Goal: Information Seeking & Learning: Learn about a topic

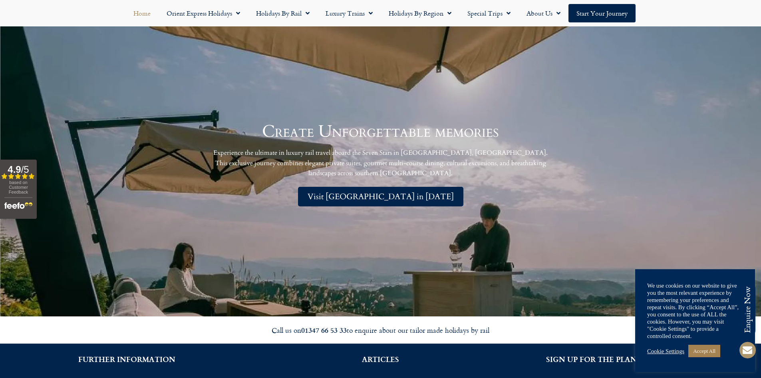
scroll to position [1863, 0]
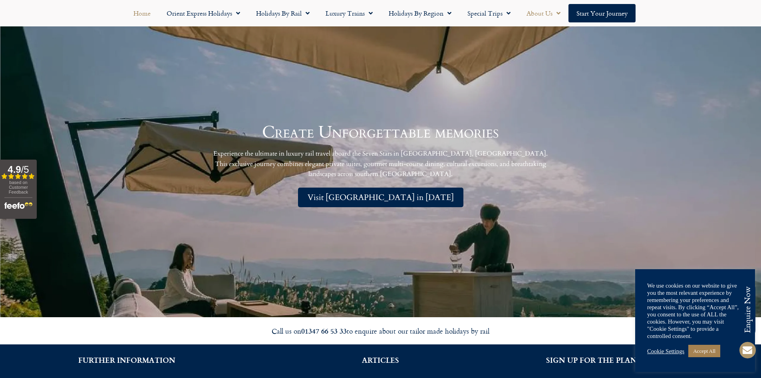
click at [557, 13] on span "Menu" at bounding box center [557, 13] width 8 height 14
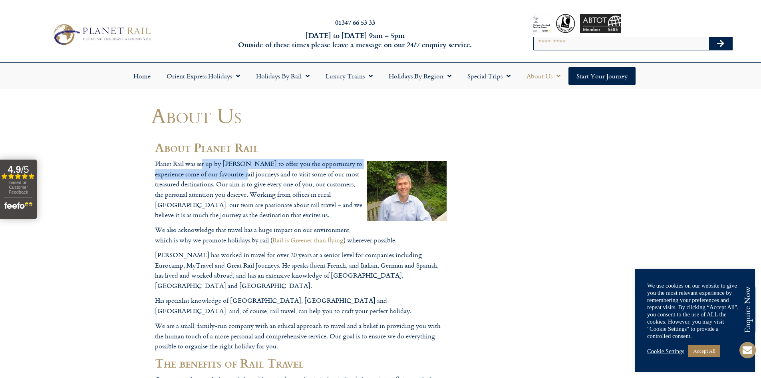
drag, startPoint x: 201, startPoint y: 167, endPoint x: 257, endPoint y: 171, distance: 55.6
click at [256, 170] on p "Planet Rail was set up by Guy Saunders to offer you the opportunity to experien…" at bounding box center [301, 190] width 292 height 62
click at [265, 178] on p "Planet Rail was set up by Guy Saunders to offer you the opportunity to experien…" at bounding box center [301, 190] width 292 height 62
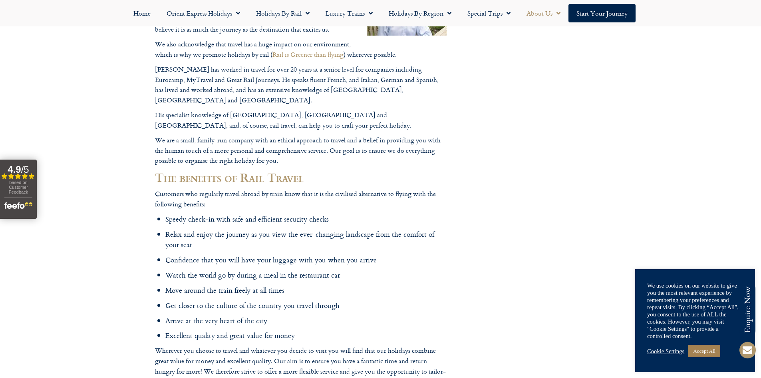
scroll to position [200, 0]
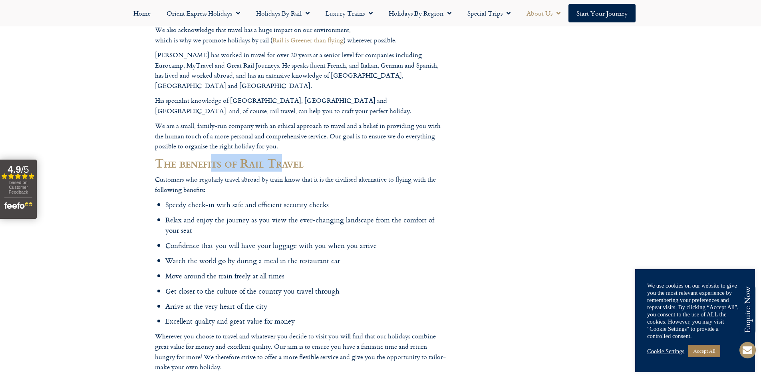
drag, startPoint x: 214, startPoint y: 158, endPoint x: 294, endPoint y: 160, distance: 79.9
click at [287, 158] on h2 "The benefits of Rail Travel" at bounding box center [301, 163] width 292 height 14
click at [294, 160] on h2 "The benefits of Rail Travel" at bounding box center [301, 163] width 292 height 14
drag, startPoint x: 197, startPoint y: 173, endPoint x: 271, endPoint y: 174, distance: 74.7
click at [269, 174] on p "Customers who regularly travel abroad by train know that it is the civilised al…" at bounding box center [301, 184] width 292 height 20
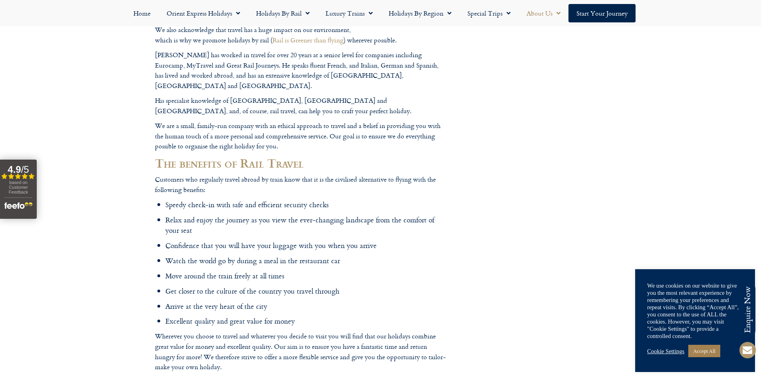
click at [271, 174] on p "Customers who regularly travel abroad by train know that it is the civilised al…" at bounding box center [301, 184] width 292 height 20
drag, startPoint x: 277, startPoint y: 171, endPoint x: 339, endPoint y: 173, distance: 62.0
click at [336, 174] on p "Customers who regularly travel abroad by train know that it is the civilised al…" at bounding box center [301, 184] width 292 height 20
click at [340, 174] on p "Customers who regularly travel abroad by train know that it is the civilised al…" at bounding box center [301, 184] width 292 height 20
drag, startPoint x: 322, startPoint y: 168, endPoint x: 411, endPoint y: 172, distance: 88.8
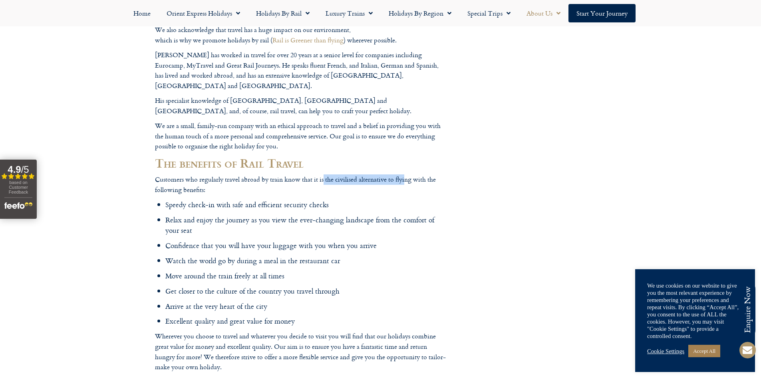
click at [408, 174] on p "Customers who regularly travel abroad by train know that it is the civilised al…" at bounding box center [301, 184] width 292 height 20
click at [420, 174] on p "Customers who regularly travel abroad by train know that it is the civilised al…" at bounding box center [301, 184] width 292 height 20
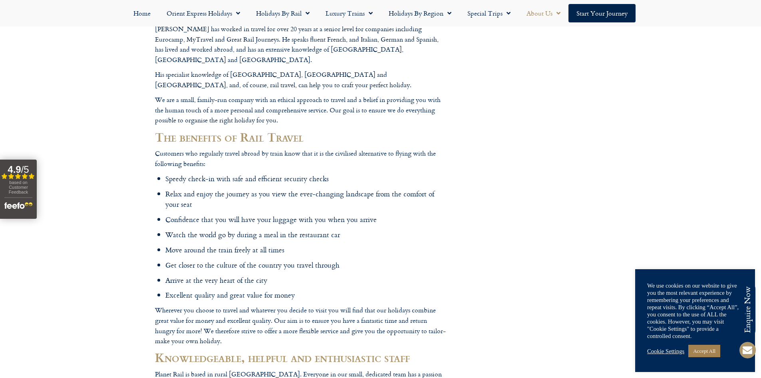
scroll to position [240, 0]
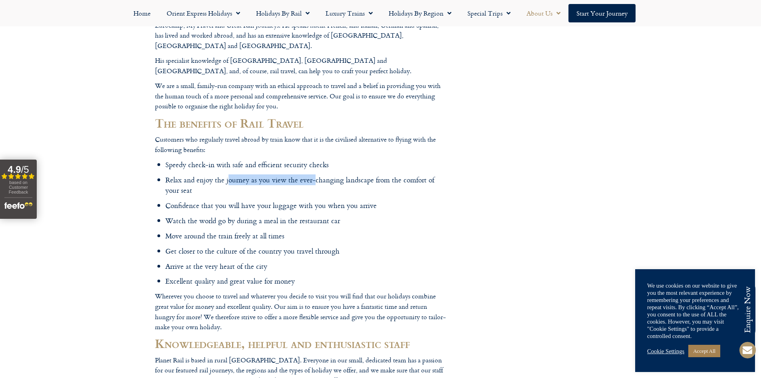
drag, startPoint x: 228, startPoint y: 160, endPoint x: 336, endPoint y: 161, distance: 107.9
click at [332, 161] on ul "Speedy check-in with safe and efficient security checks Relax and enjoy the jou…" at bounding box center [305, 222] width 281 height 127
click at [336, 161] on ul "Speedy check-in with safe and efficient security checks Relax and enjoy the jou…" at bounding box center [305, 222] width 281 height 127
click at [544, 12] on link "About Us" at bounding box center [544, 13] width 50 height 18
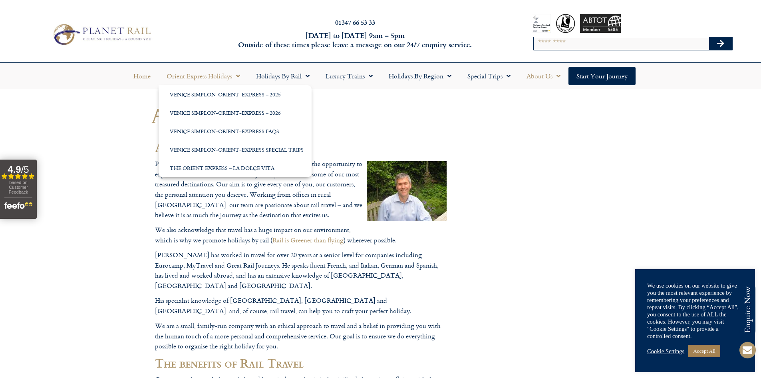
click at [151, 79] on link "Home" at bounding box center [141, 76] width 33 height 18
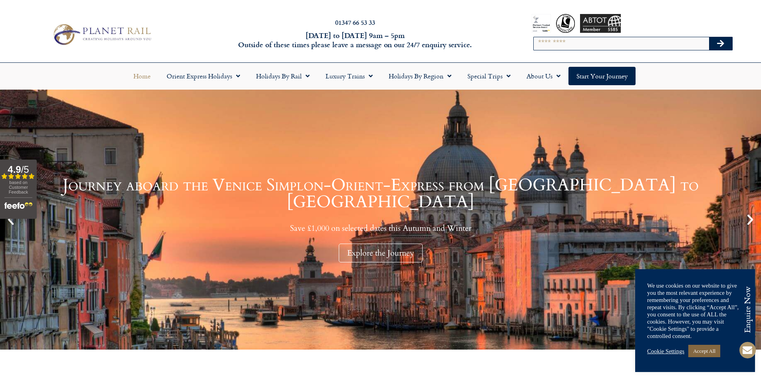
click at [705, 350] on link "Accept All" at bounding box center [705, 350] width 32 height 12
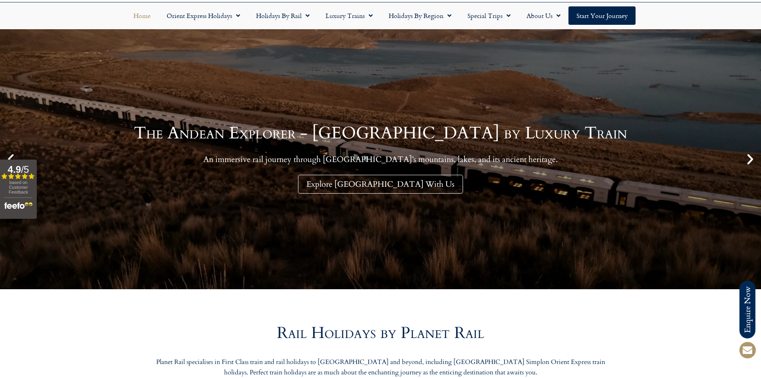
scroll to position [80, 0]
